Goal: Transaction & Acquisition: Purchase product/service

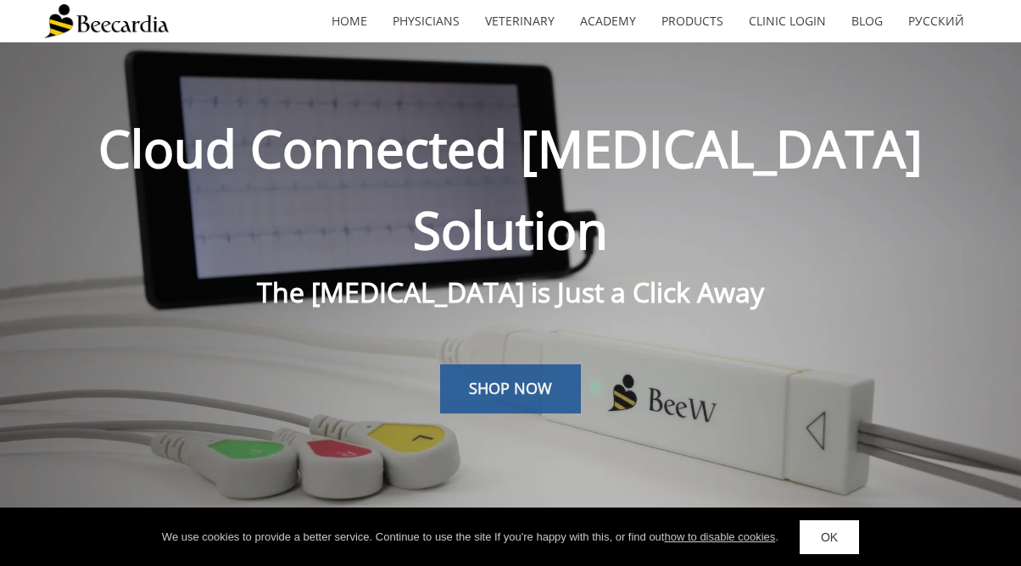
click at [522, 378] on span "SHOP NOW" at bounding box center [510, 388] width 83 height 20
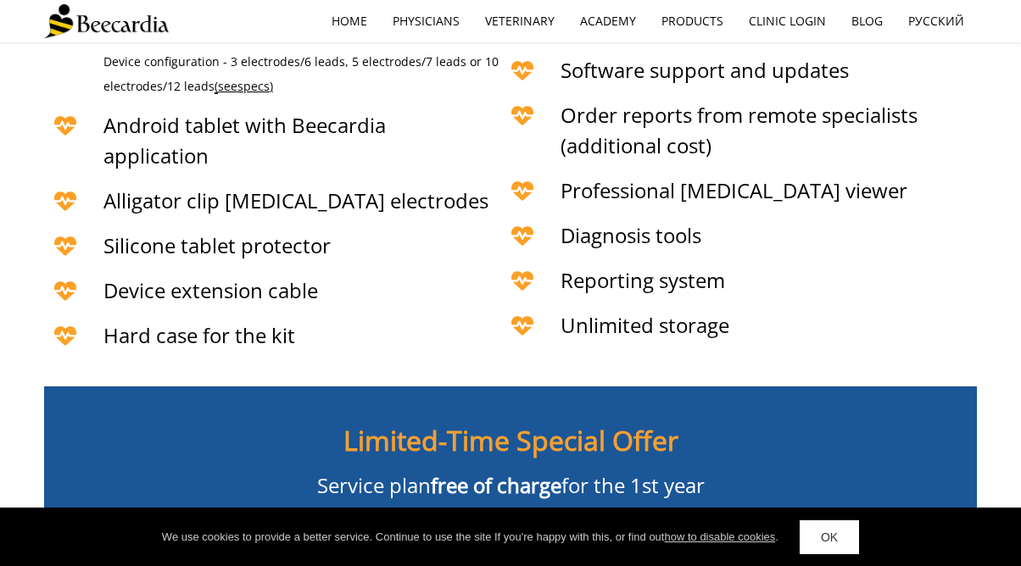
scroll to position [3988, 0]
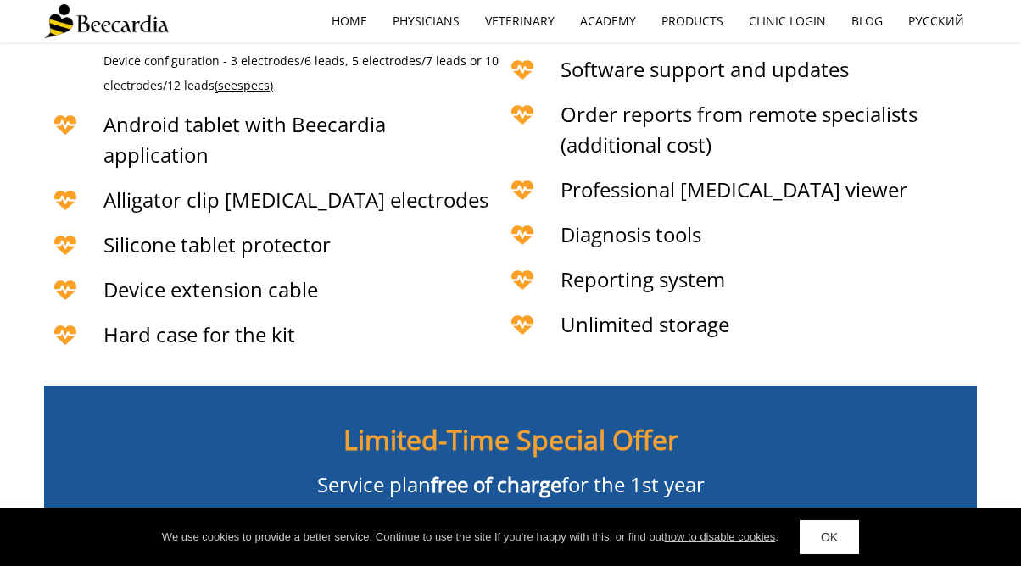
click at [493, 534] on span "BUY NOW" at bounding box center [511, 542] width 74 height 17
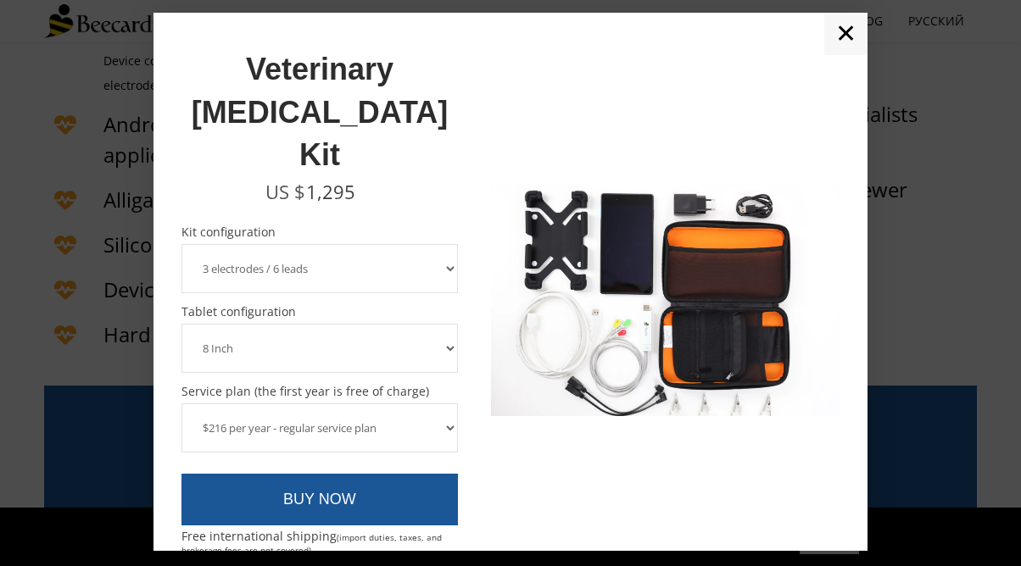
click at [398, 244] on select "3 electrodes / 6 leads 5 electrodes / 7 leads" at bounding box center [319, 268] width 276 height 49
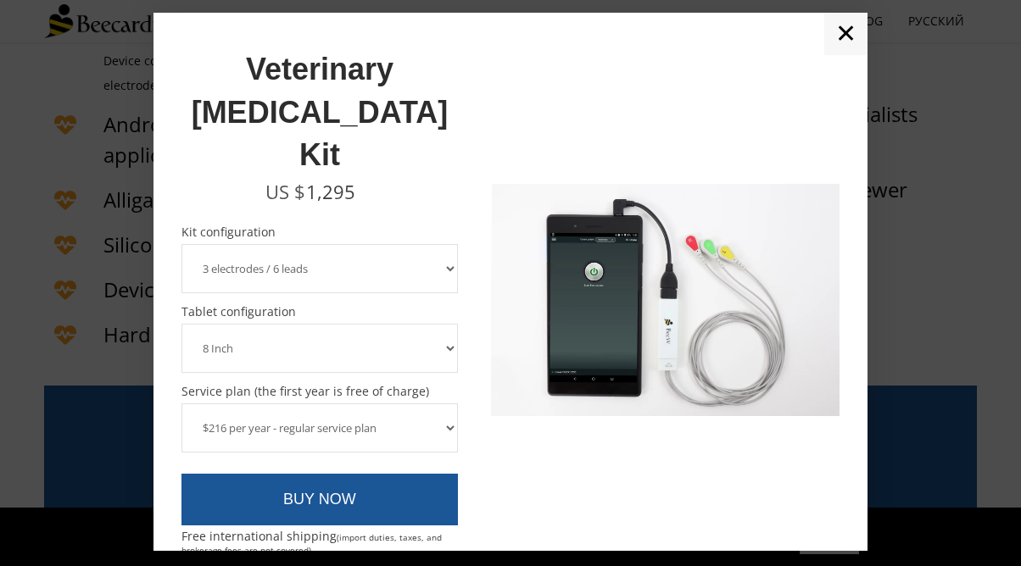
click at [181, 244] on select "3 electrodes / 6 leads 5 electrodes / 7 leads" at bounding box center [319, 268] width 276 height 49
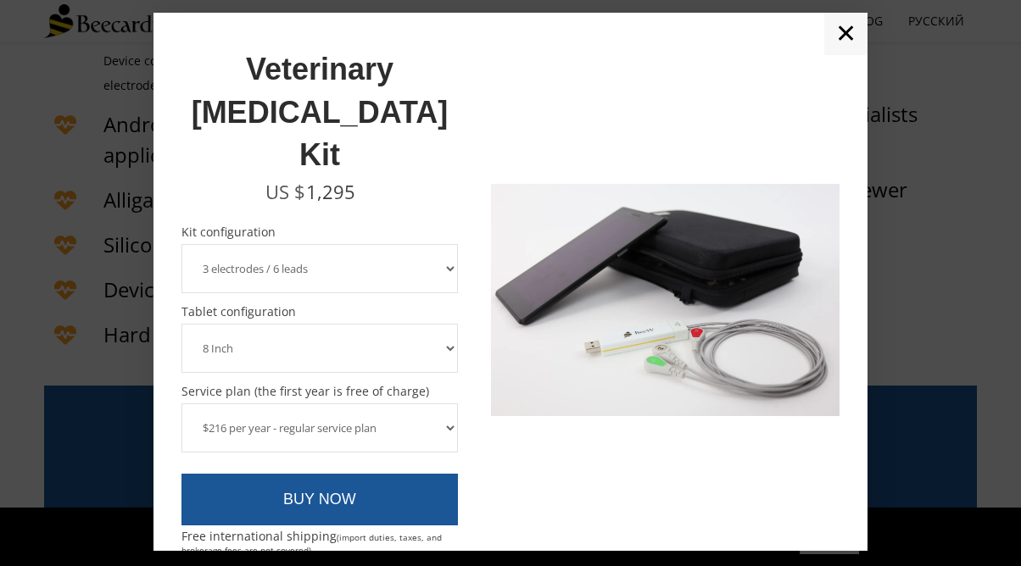
click at [416, 324] on select "8 Inch 10 Inch" at bounding box center [319, 348] width 276 height 49
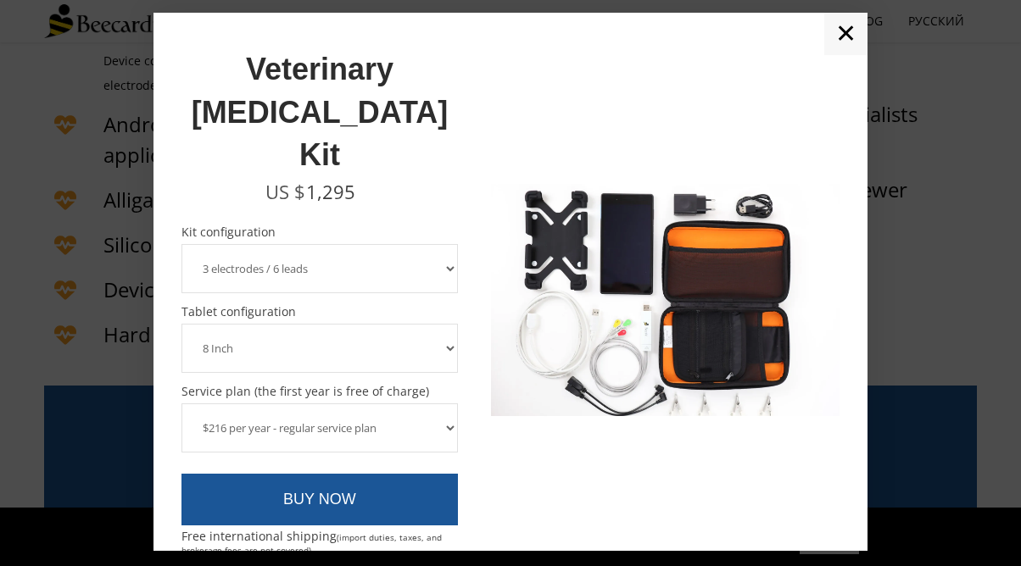
click at [181, 324] on select "8 Inch 10 Inch" at bounding box center [319, 348] width 276 height 49
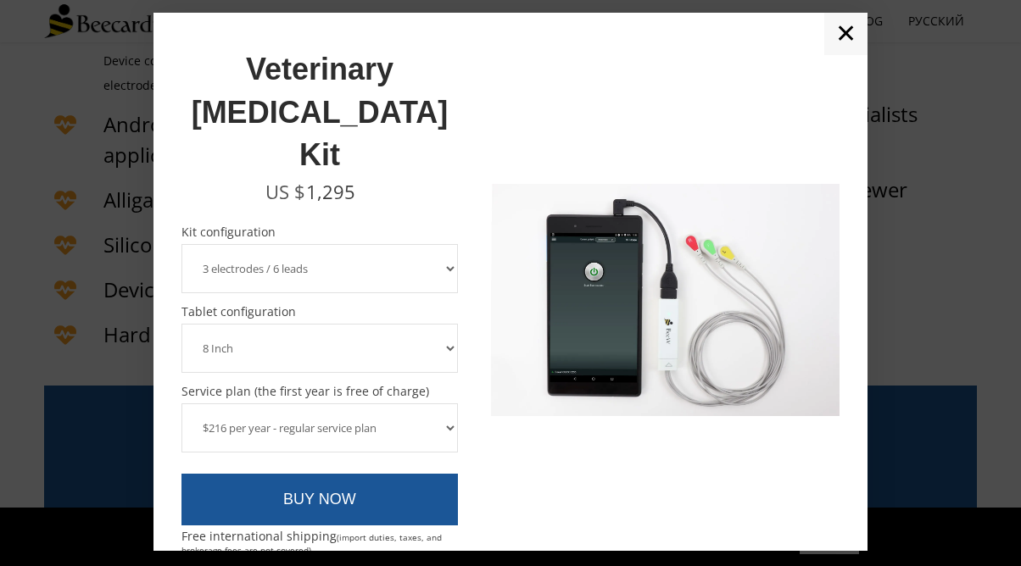
click at [401, 404] on select "$216 per year - regular service plan $120 per year - plan without the device in…" at bounding box center [319, 428] width 276 height 49
select select "$120 per year - plan without the device insurance"
click at [181, 404] on select "$216 per year - regular service plan $120 per year - plan without the device in…" at bounding box center [319, 428] width 276 height 49
click at [382, 404] on select "$216 per year - regular service plan $120 per year - plan without the device in…" at bounding box center [319, 428] width 276 height 49
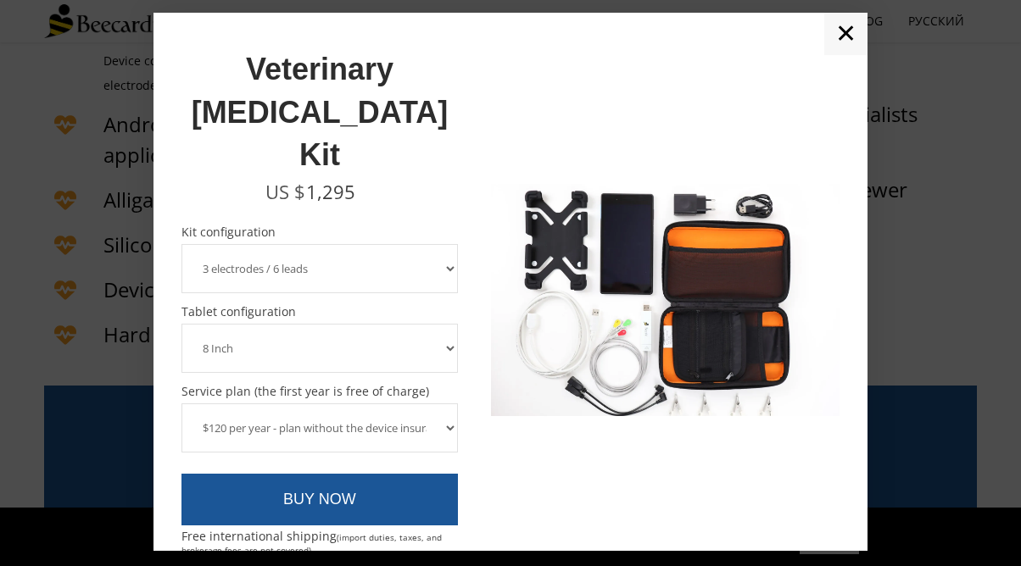
click at [181, 404] on select "$216 per year - regular service plan $120 per year - plan without the device in…" at bounding box center [319, 428] width 276 height 49
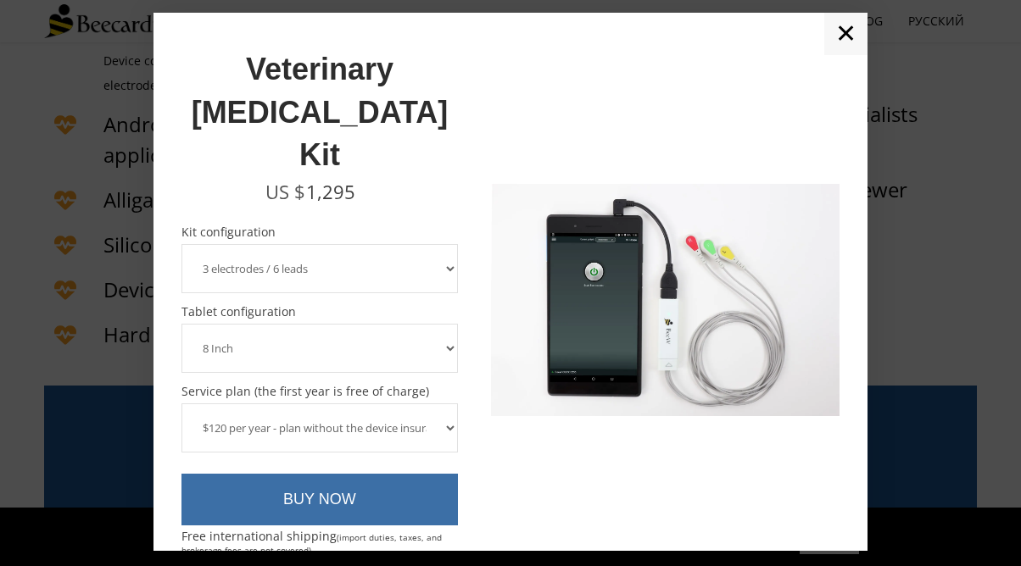
click at [359, 474] on link "BUY NOW" at bounding box center [319, 500] width 276 height 53
